Goal: Information Seeking & Learning: Learn about a topic

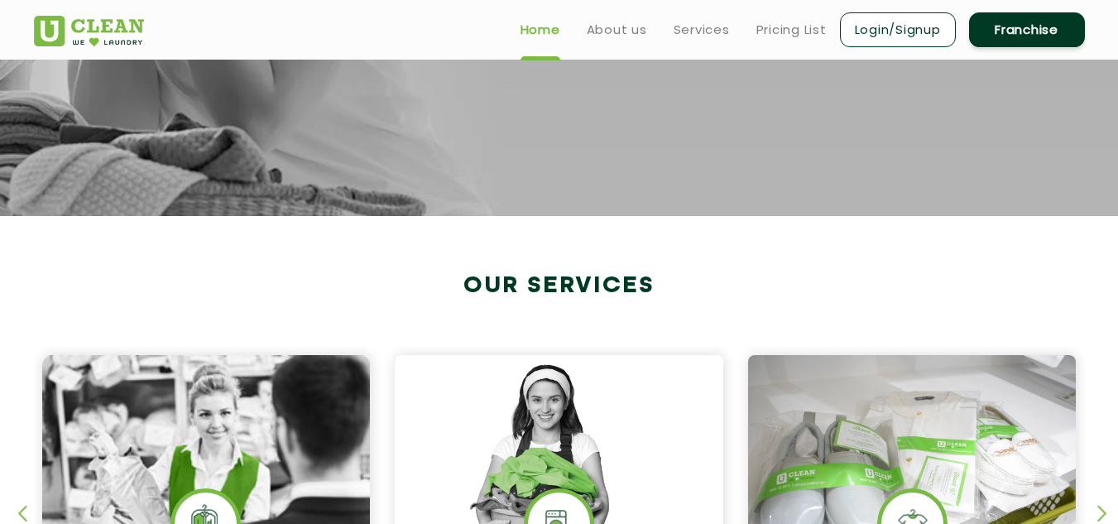
scroll to position [421, 0]
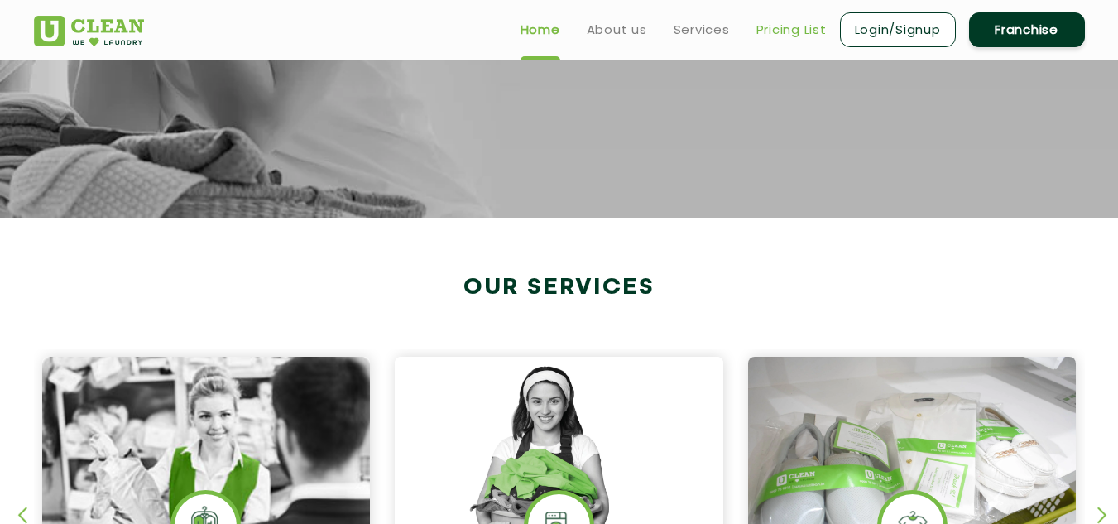
click at [782, 29] on link "Pricing List" at bounding box center [791, 30] width 70 height 20
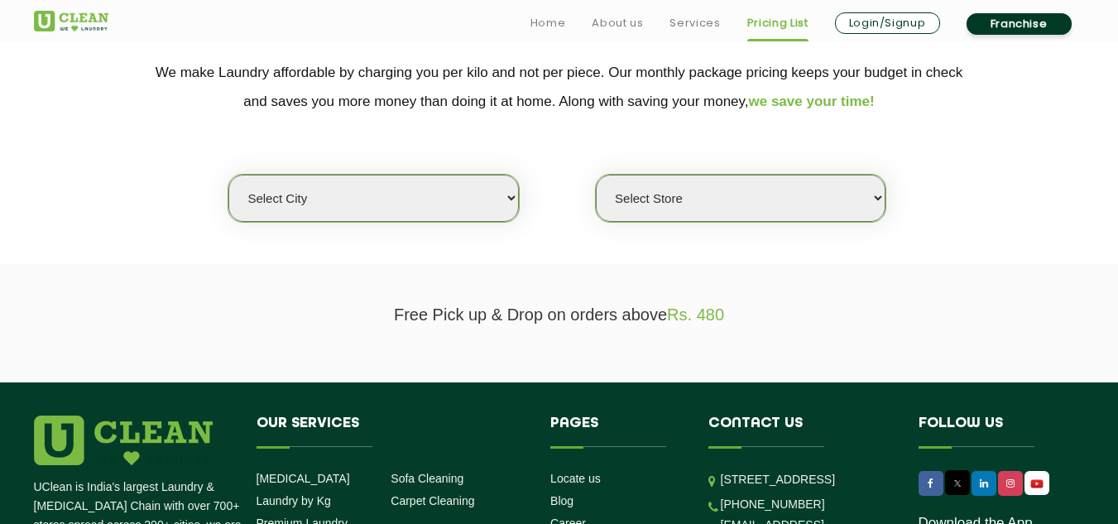
scroll to position [346, 0]
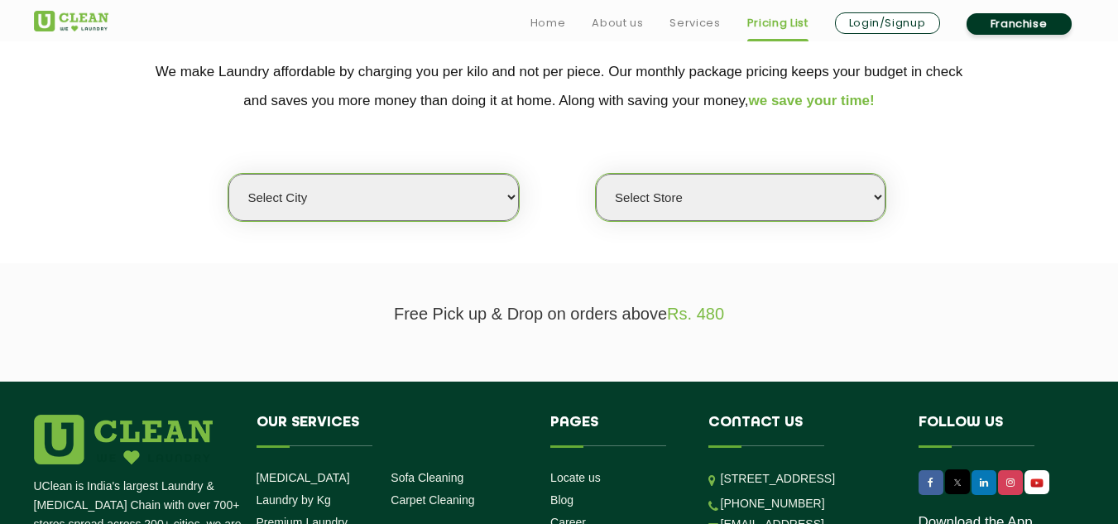
click at [463, 192] on select "Select city [GEOGRAPHIC_DATA] [GEOGRAPHIC_DATA] [GEOGRAPHIC_DATA] [GEOGRAPHIC_D…" at bounding box center [373, 197] width 290 height 47
select select "1"
click at [228, 174] on select "Select city [GEOGRAPHIC_DATA] [GEOGRAPHIC_DATA] [GEOGRAPHIC_DATA] [GEOGRAPHIC_D…" at bounding box center [373, 197] width 290 height 47
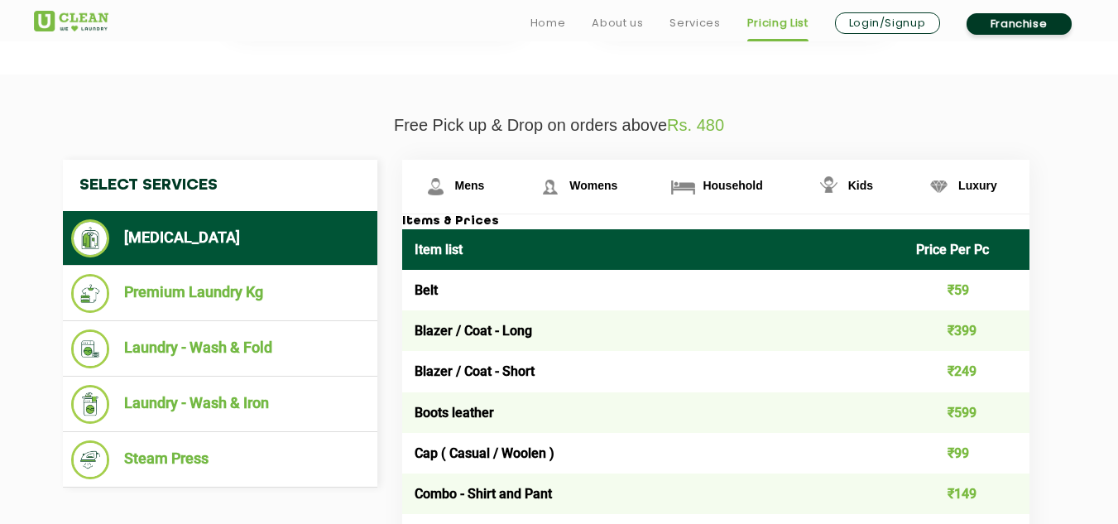
scroll to position [535, 0]
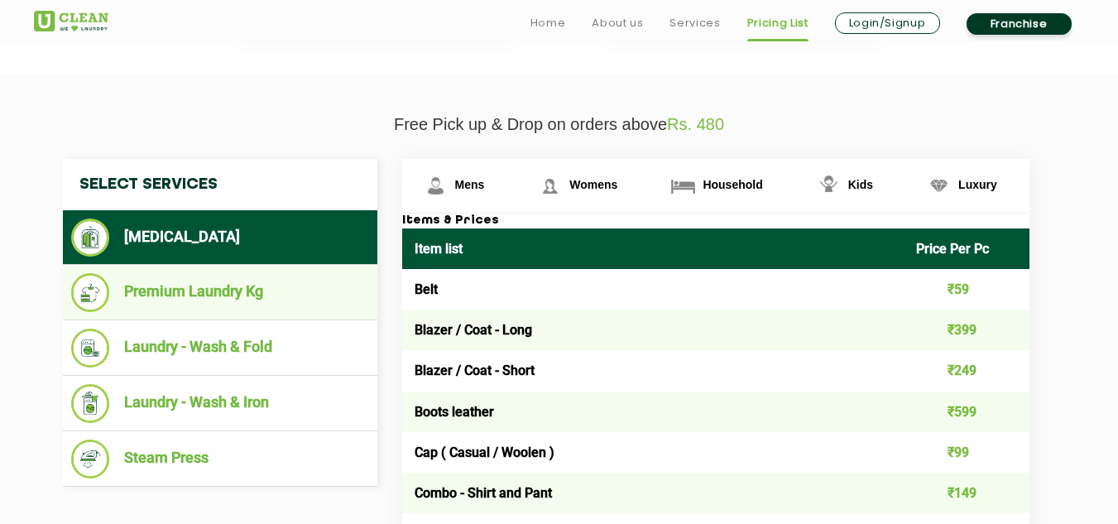
click at [203, 283] on li "Premium Laundry Kg" at bounding box center [220, 292] width 298 height 39
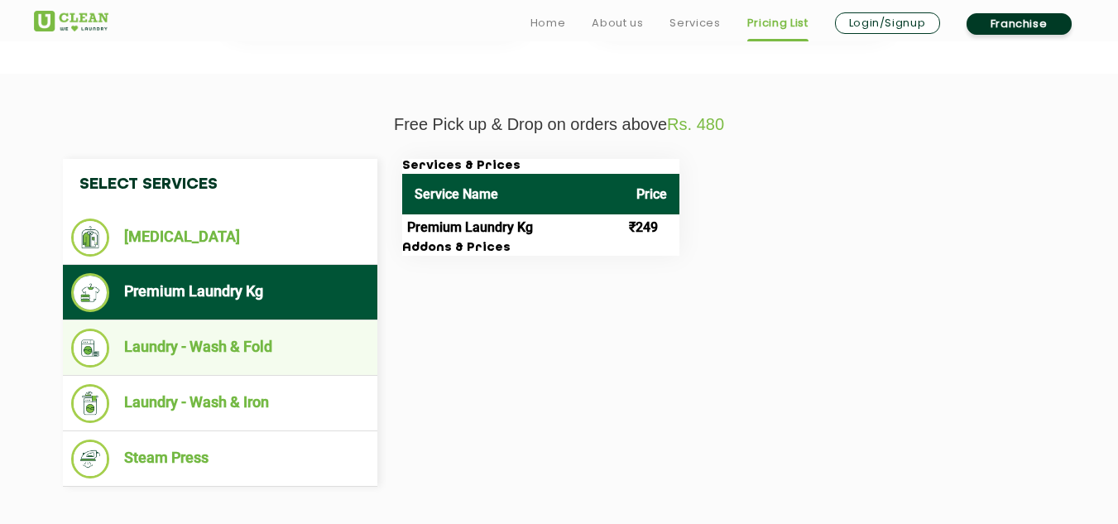
click at [234, 361] on li "Laundry - Wash & Fold" at bounding box center [220, 347] width 298 height 39
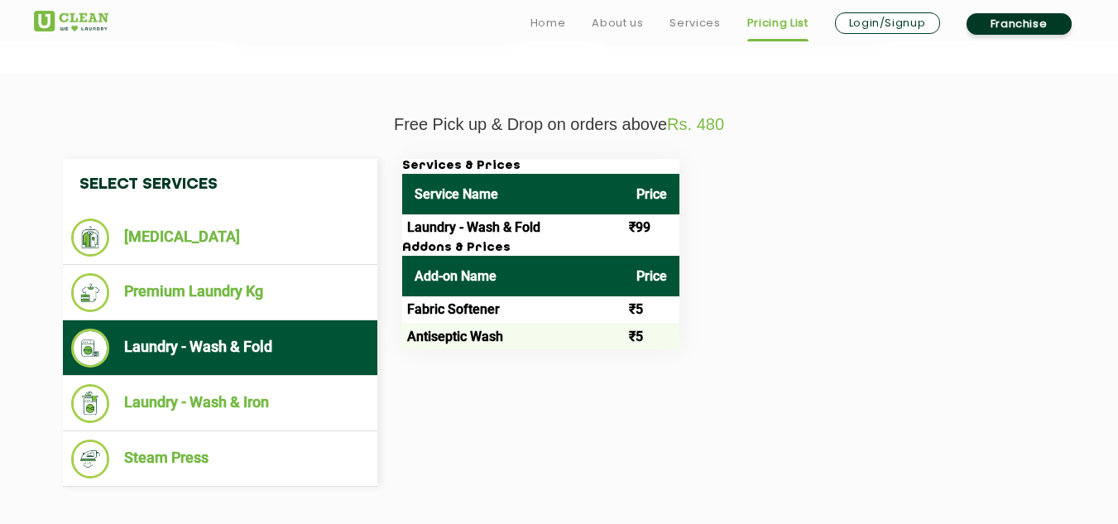
click at [234, 361] on li "Laundry - Wash & Fold" at bounding box center [220, 347] width 298 height 39
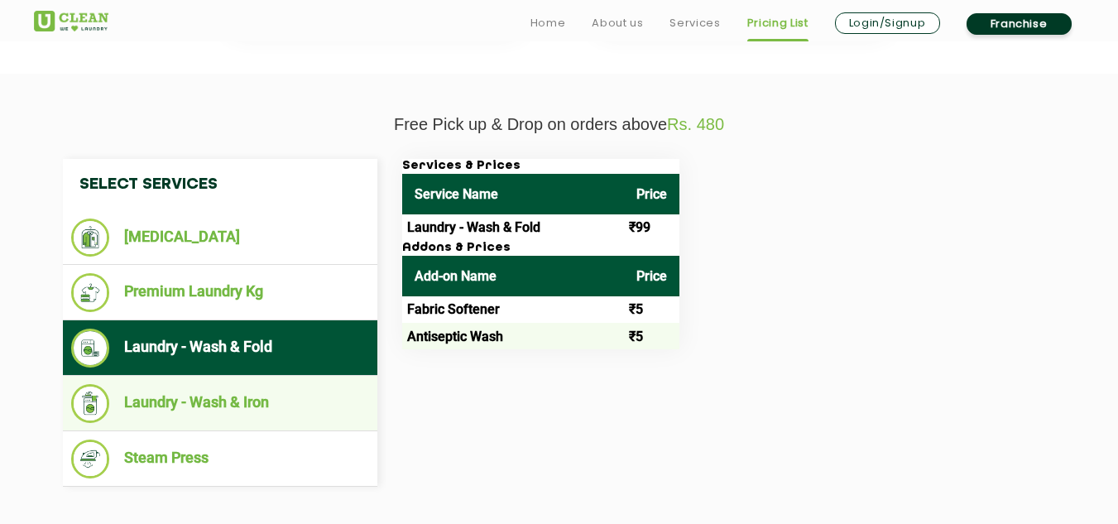
click at [237, 398] on li "Laundry - Wash & Iron" at bounding box center [220, 403] width 298 height 39
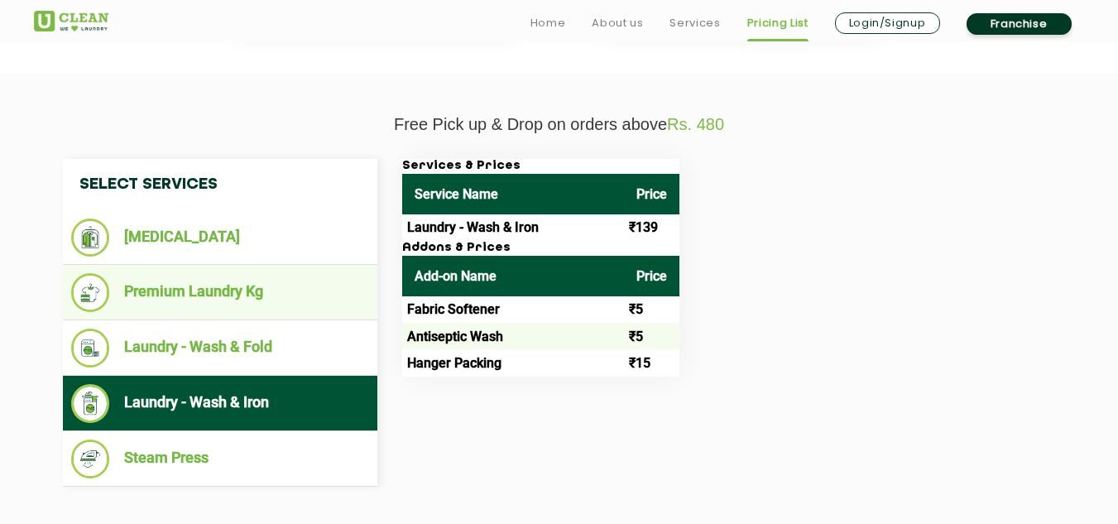
click at [223, 291] on li "Premium Laundry Kg" at bounding box center [220, 292] width 298 height 39
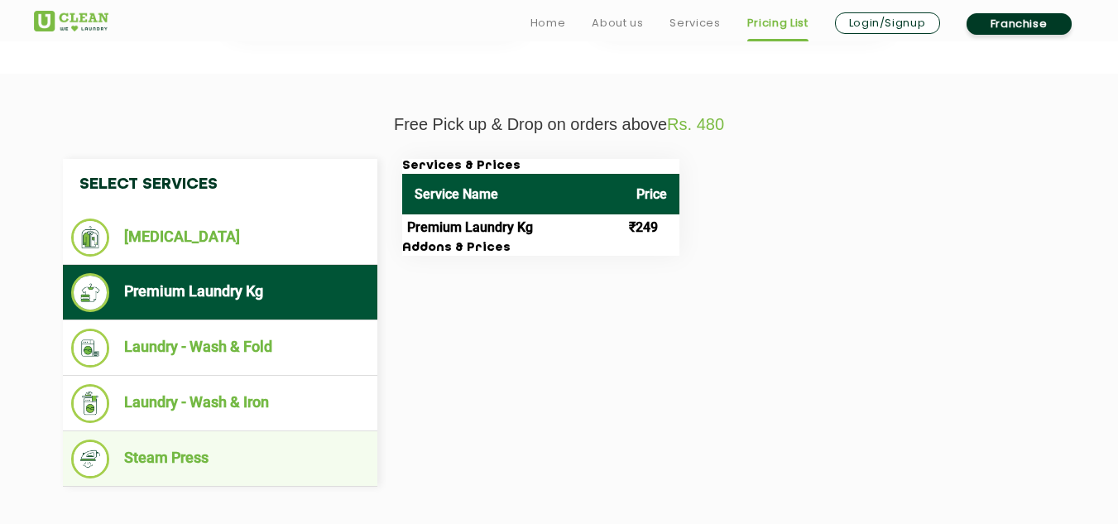
click at [235, 463] on li "Steam Press" at bounding box center [220, 458] width 298 height 39
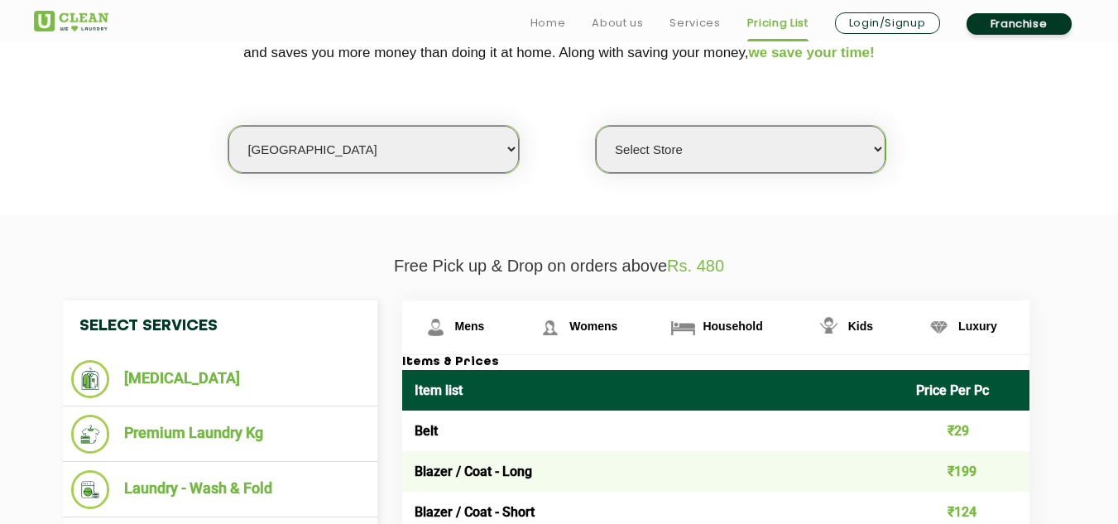
scroll to position [410, 0]
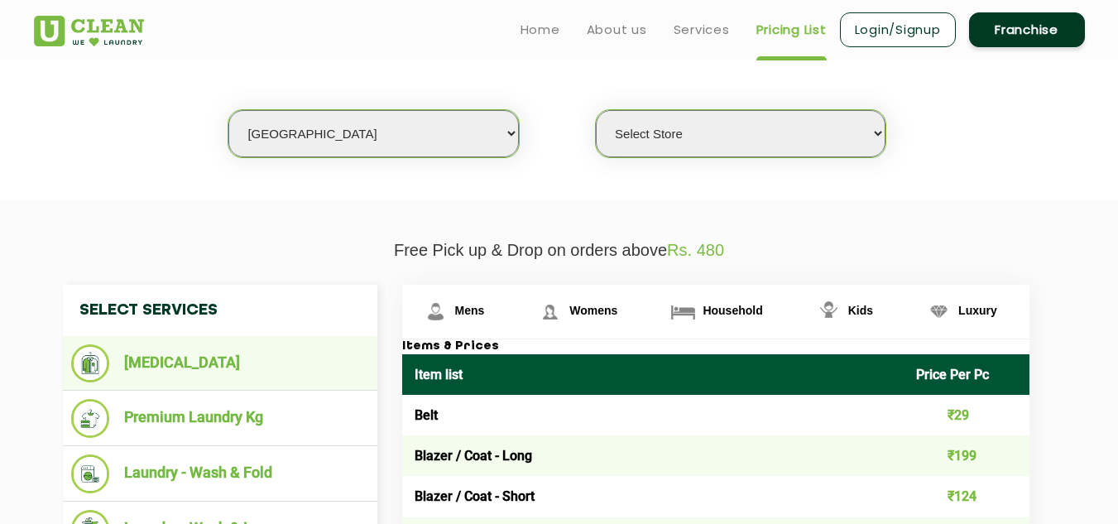
click at [278, 380] on li "[MEDICAL_DATA]" at bounding box center [220, 363] width 298 height 38
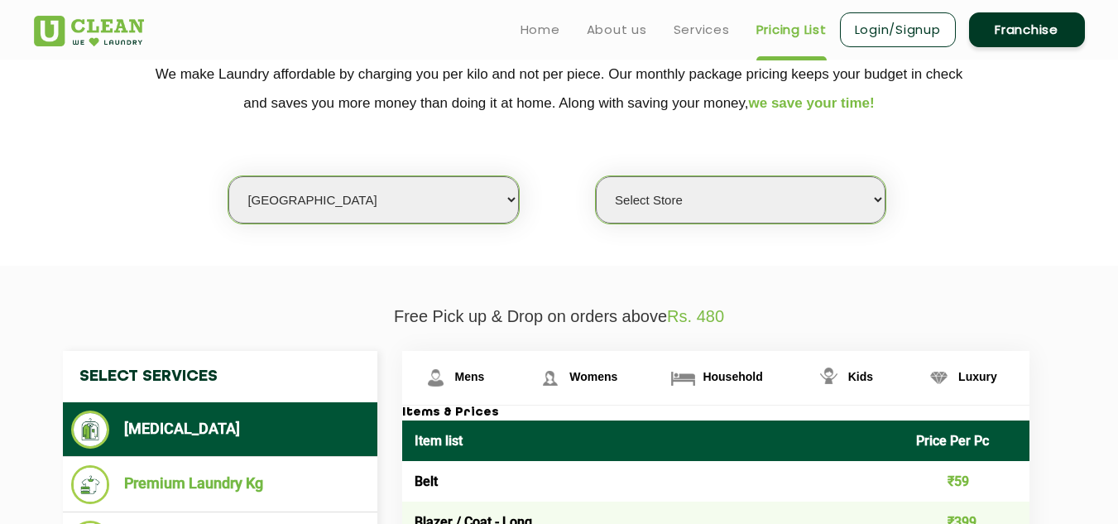
scroll to position [343, 0]
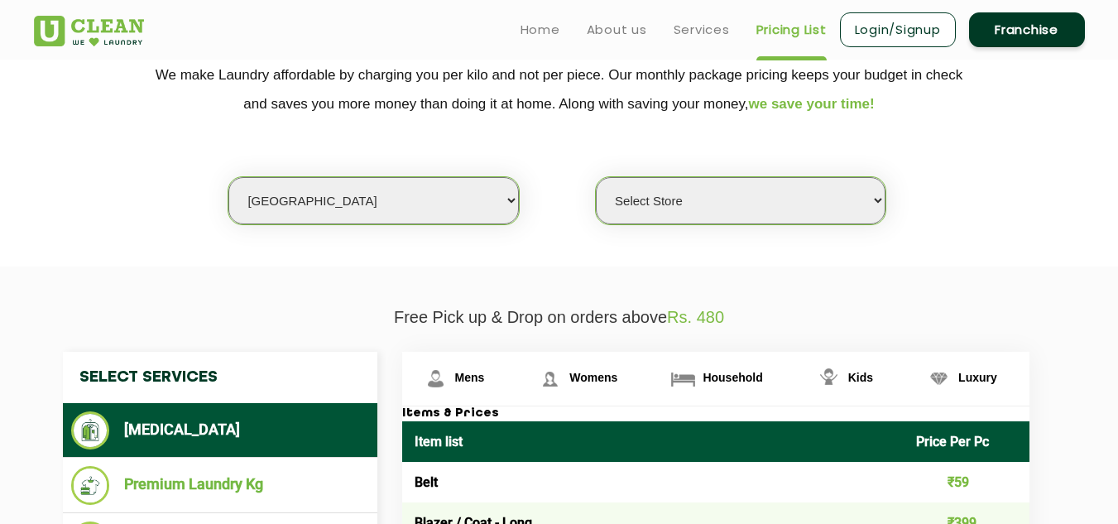
click at [778, 189] on select "Select Store [GEOGRAPHIC_DATA] [GEOGRAPHIC_DATA] 2 [GEOGRAPHIC_DATA] [PERSON_NA…" at bounding box center [741, 200] width 290 height 47
select select "11"
click at [596, 177] on select "Select Store [GEOGRAPHIC_DATA] [GEOGRAPHIC_DATA] 2 [GEOGRAPHIC_DATA] [PERSON_NA…" at bounding box center [741, 200] width 290 height 47
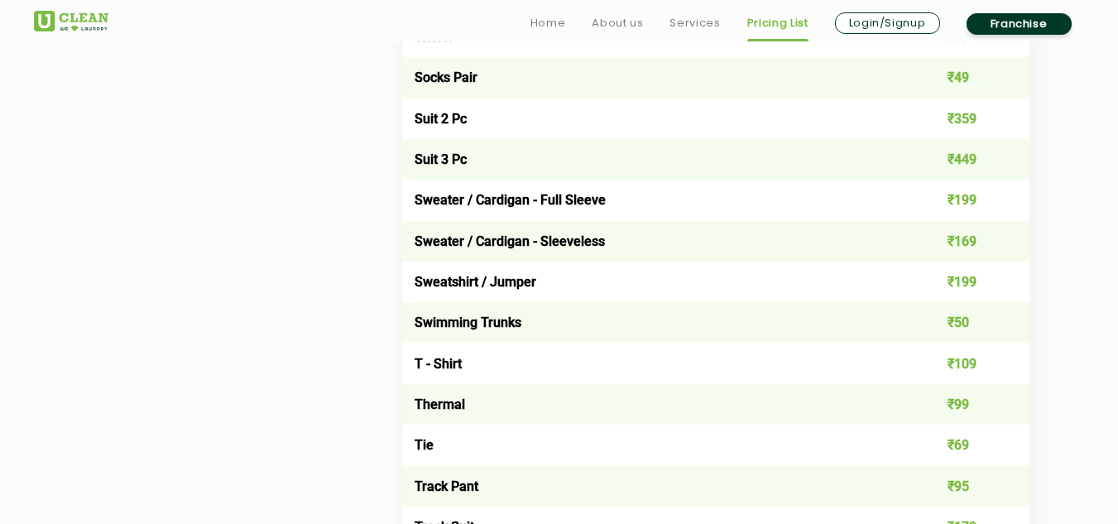
scroll to position [2665, 0]
